Goal: Task Accomplishment & Management: Manage account settings

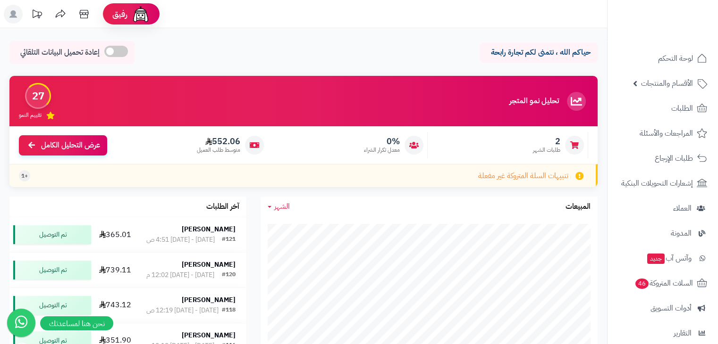
click at [219, 140] on span "552.06" at bounding box center [218, 141] width 43 height 10
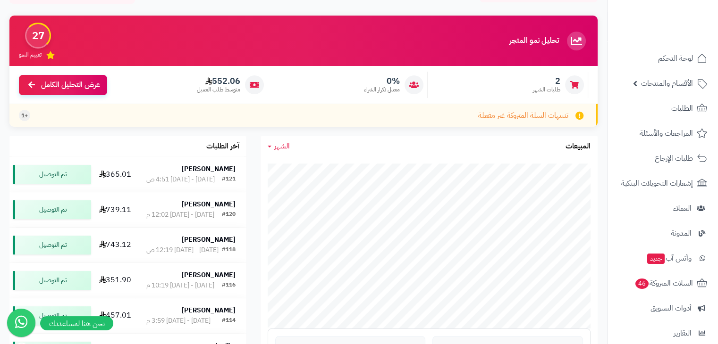
scroll to position [62, 0]
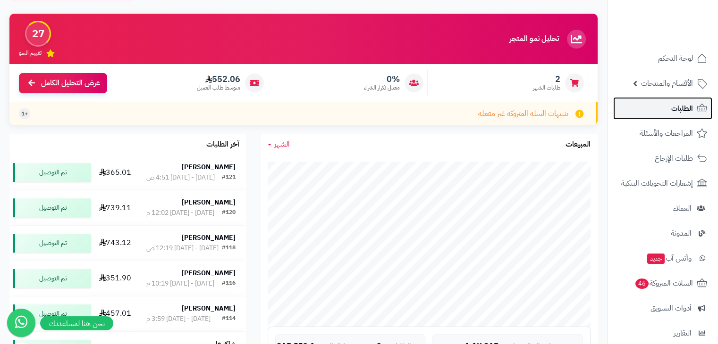
click at [662, 113] on link "الطلبات" at bounding box center [662, 108] width 99 height 23
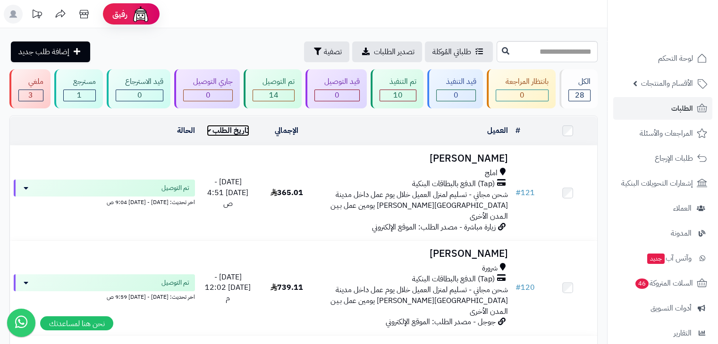
click at [219, 131] on link "تاريخ الطلب" at bounding box center [228, 130] width 43 height 11
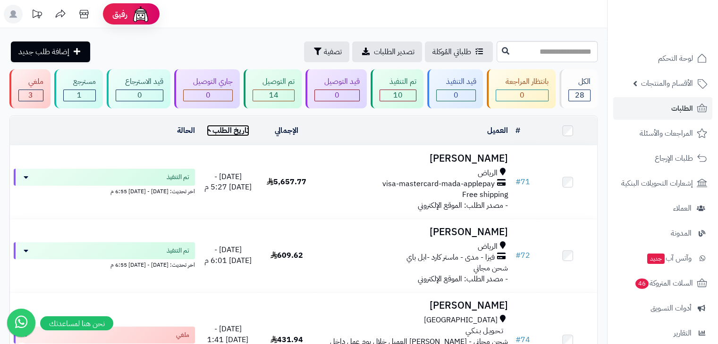
click at [219, 131] on link "تاريخ الطلب" at bounding box center [228, 130] width 43 height 11
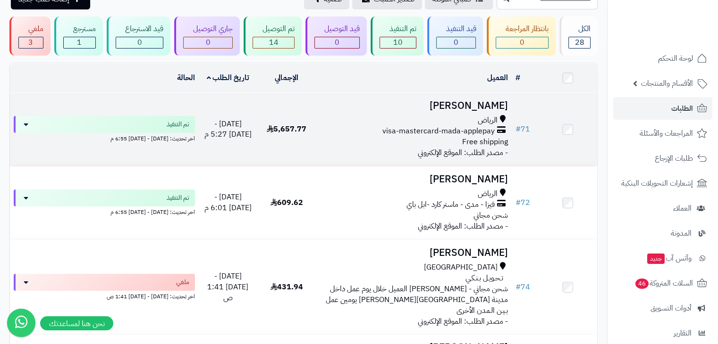
scroll to position [54, 0]
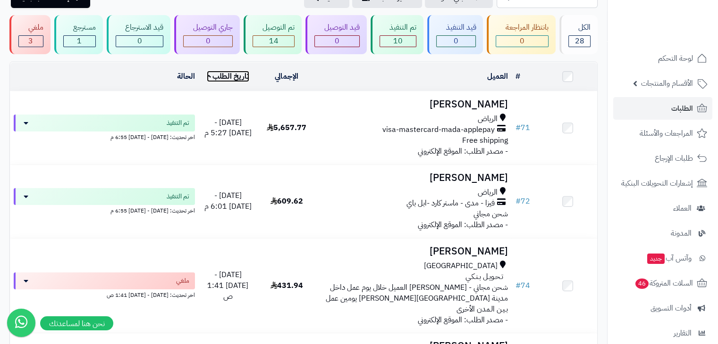
click at [208, 75] on link "تاريخ الطلب" at bounding box center [228, 76] width 43 height 11
